Goal: Task Accomplishment & Management: Manage account settings

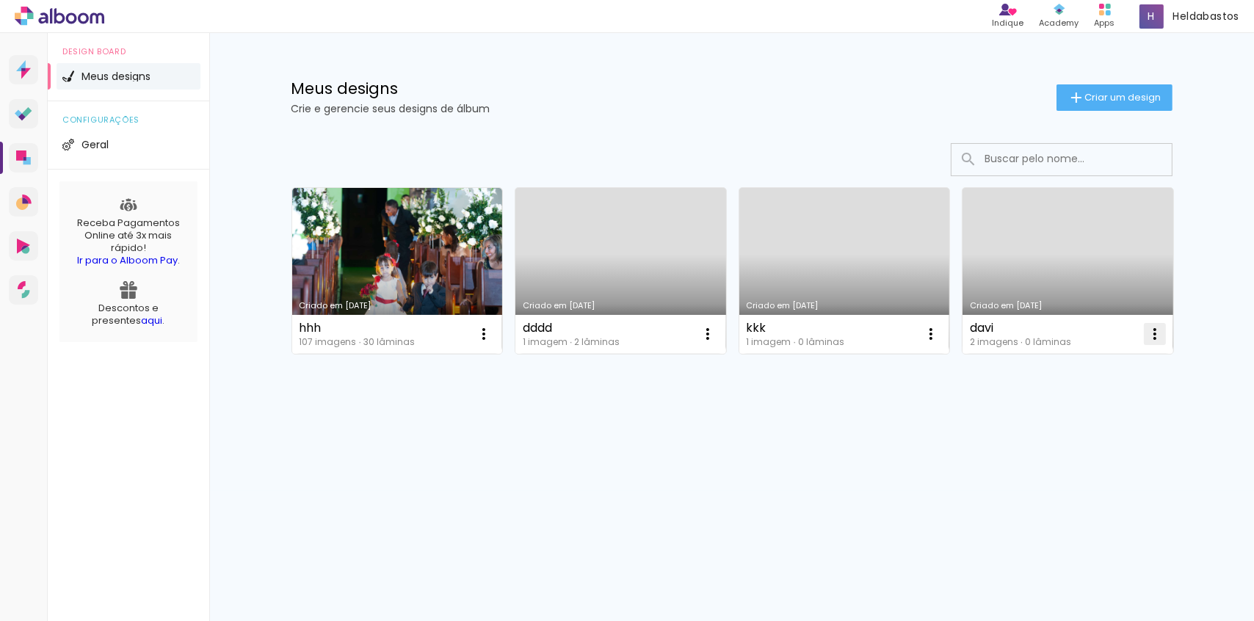
click at [1154, 339] on iron-icon at bounding box center [1155, 334] width 18 height 18
click at [1088, 426] on paper-item "Excluir" at bounding box center [1096, 431] width 145 height 29
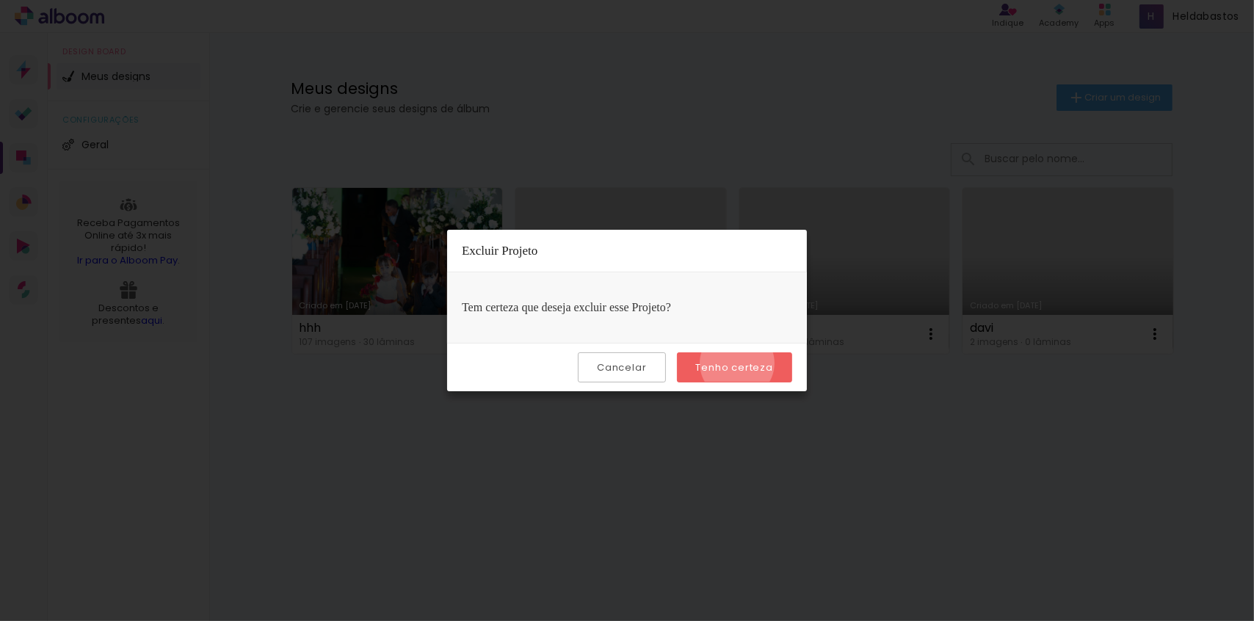
click at [0, 0] on slot "Tenho certeza" at bounding box center [0, 0] width 0 height 0
drag, startPoint x: 946, startPoint y: 423, endPoint x: 870, endPoint y: 474, distance: 91.4
click at [944, 424] on iron-overlay-backdrop at bounding box center [627, 310] width 1254 height 621
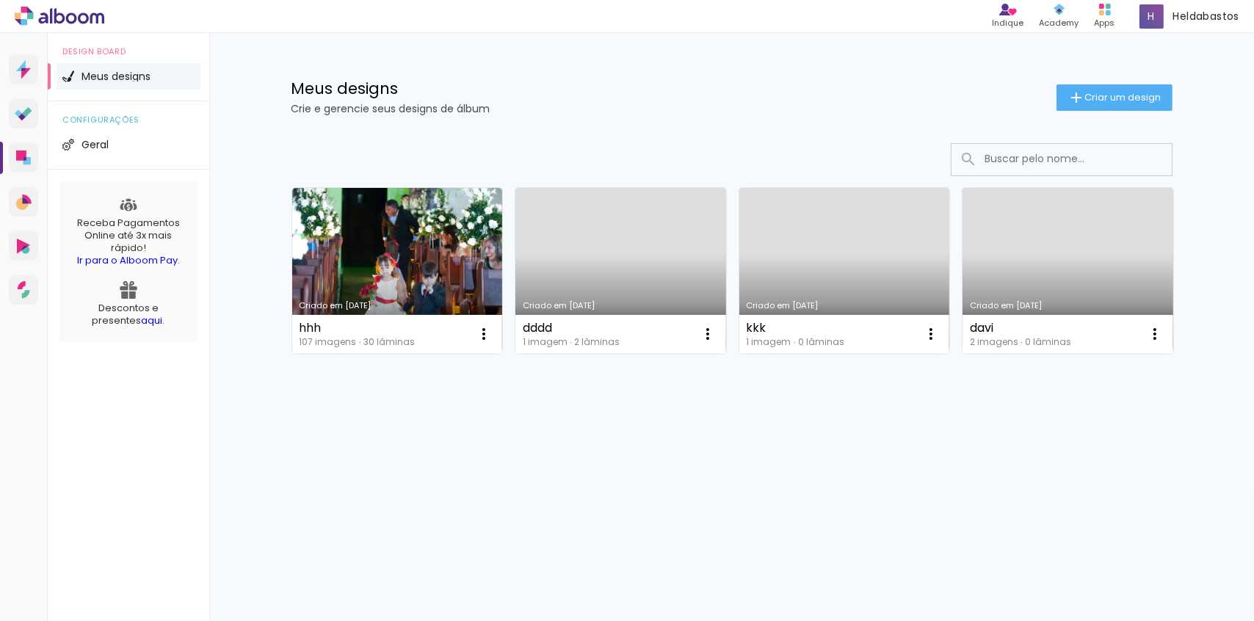
drag, startPoint x: 780, startPoint y: 493, endPoint x: 678, endPoint y: 472, distance: 104.8
click at [779, 493] on div "Prosite Website + Landing pages Proof Sistema de seleção e venda de fotos Desig…" at bounding box center [627, 327] width 1254 height 588
click at [1032, 449] on div "Criado em [DATE] hhh 107 imagens ∙ 30 lâminas Abrir Fazer uma cópia Excluir Cri…" at bounding box center [732, 309] width 954 height 363
click at [1164, 330] on paper-icon-button at bounding box center [1154, 333] width 29 height 29
click at [1103, 433] on paper-item "Excluir" at bounding box center [1096, 431] width 145 height 29
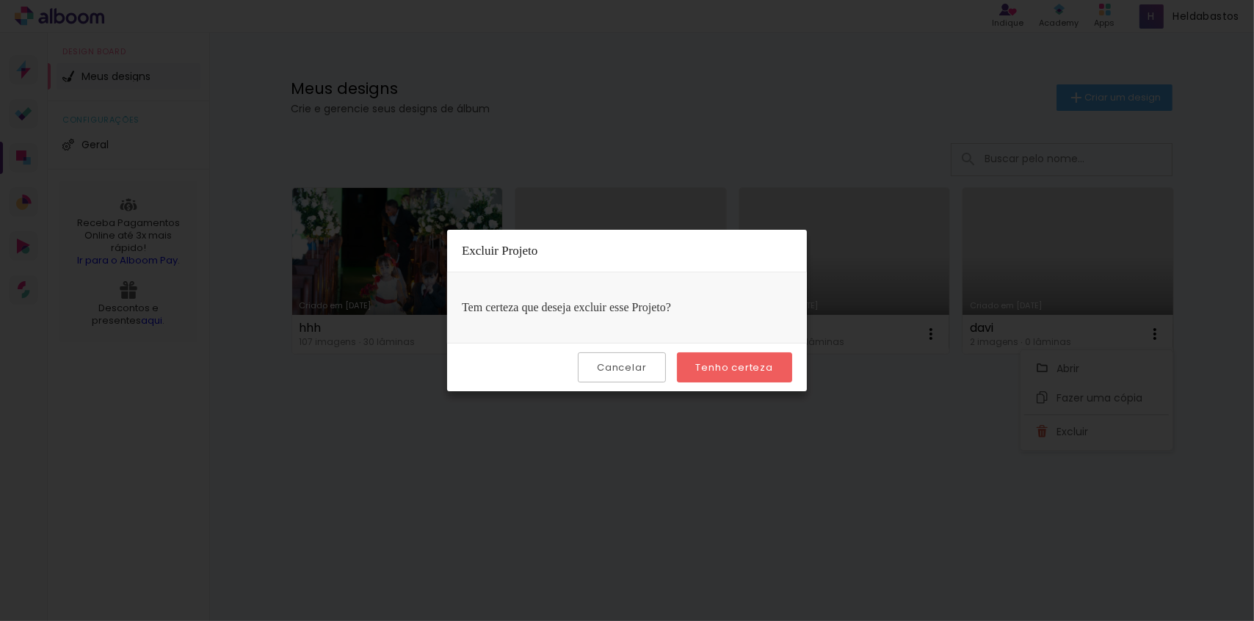
click at [0, 0] on slot "Tenho certeza" at bounding box center [0, 0] width 0 height 0
click at [653, 376] on paper-button "Cancelar" at bounding box center [621, 367] width 87 height 30
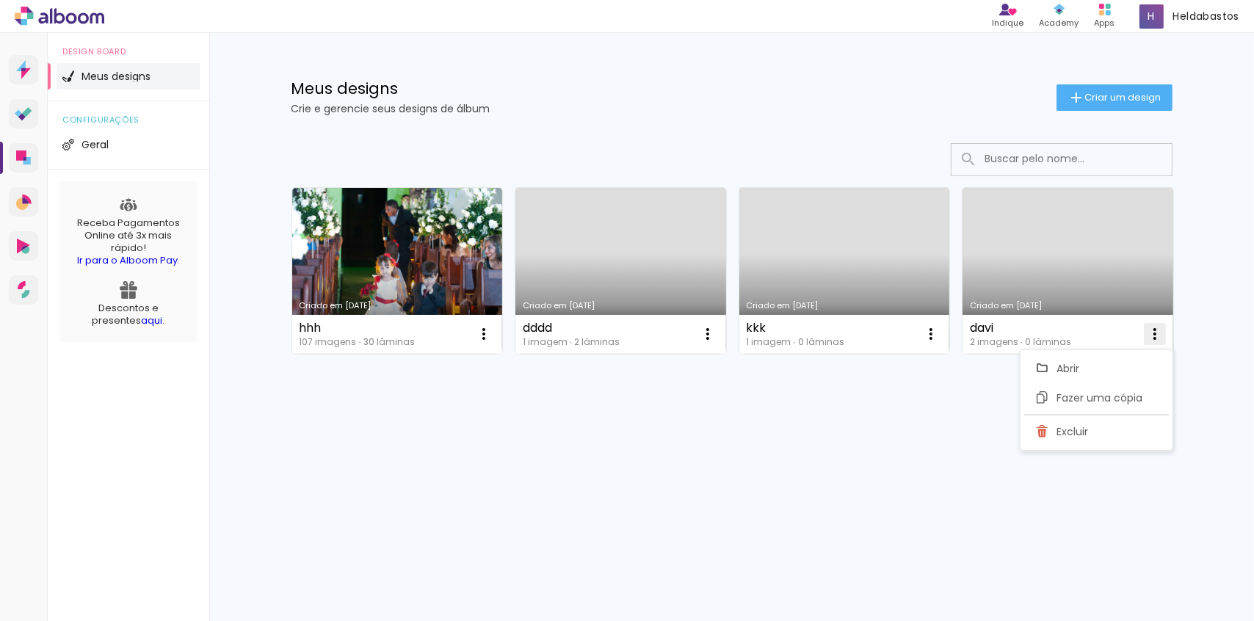
drag, startPoint x: 514, startPoint y: 330, endPoint x: 1140, endPoint y: 335, distance: 625.6
click at [1140, 335] on div "Criado em [DATE] hhh 107 imagens ∙ 30 lâminas Abrir Fazer uma cópia Excluir Cri…" at bounding box center [732, 270] width 894 height 179
click at [1197, 332] on div "Criado em [DATE] hhh 107 imagens ∙ 30 lâminas Abrir Fazer uma cópia Excluir Cri…" at bounding box center [732, 309] width 954 height 363
click at [815, 489] on div "Prosite Website + Landing pages Proof Sistema de seleção e venda de fotos Desig…" at bounding box center [627, 327] width 1254 height 588
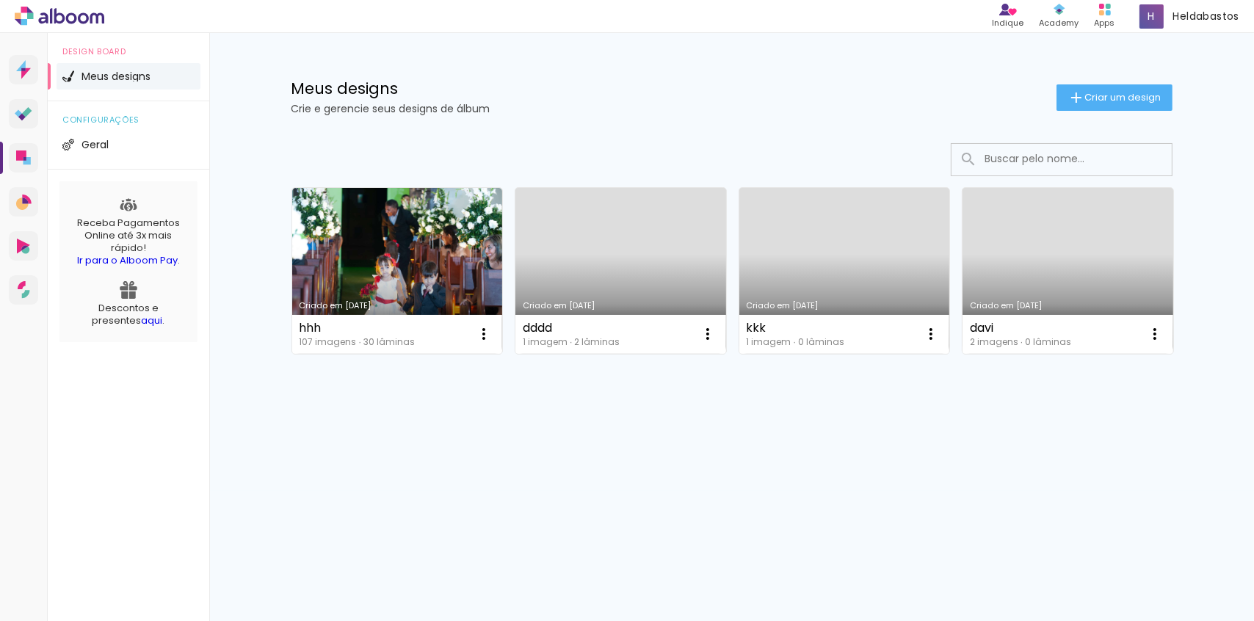
click at [1004, 448] on div "Criado em [DATE] hhh 107 imagens ∙ 30 lâminas Abrir Fazer uma cópia Excluir Cri…" at bounding box center [732, 309] width 954 height 363
click at [1157, 341] on iron-icon at bounding box center [1155, 334] width 18 height 18
click at [1087, 430] on span "Excluir" at bounding box center [1073, 432] width 32 height 10
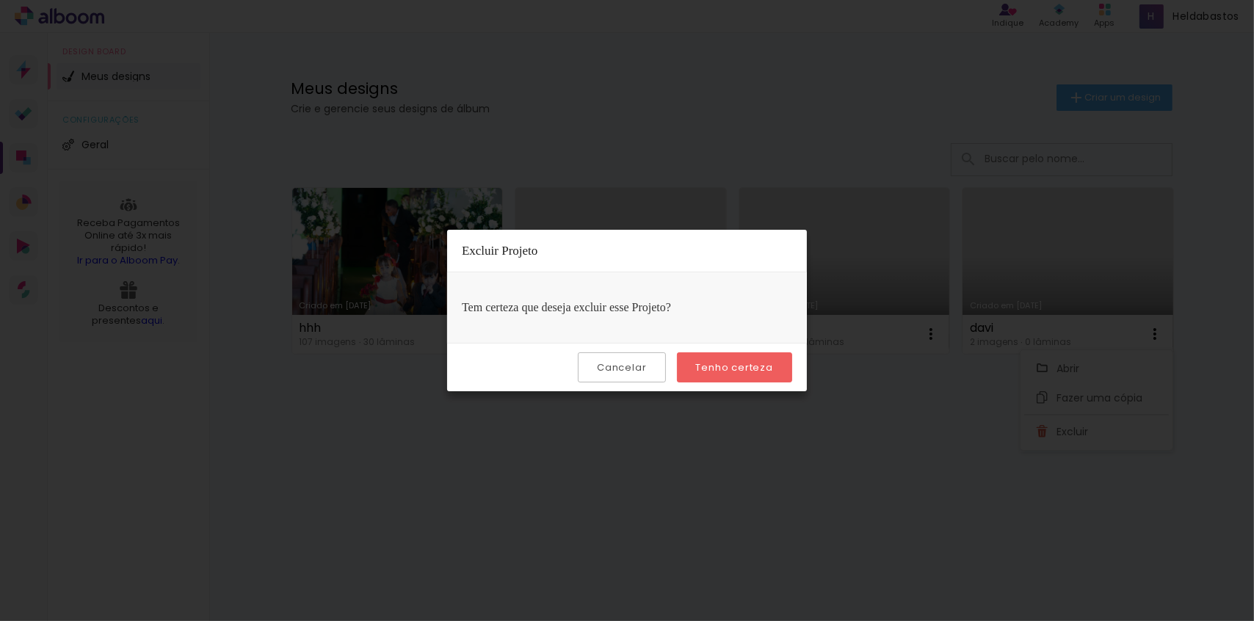
click at [0, 0] on slot "Tenho certeza" at bounding box center [0, 0] width 0 height 0
